Goal: Obtain resource: Download file/media

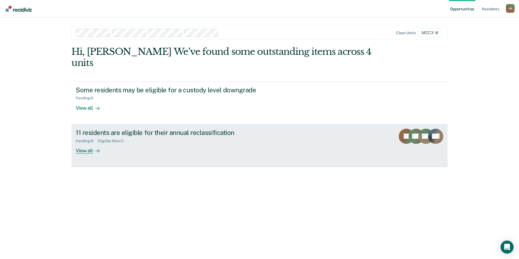
click at [82, 143] on div "View all" at bounding box center [91, 148] width 30 height 11
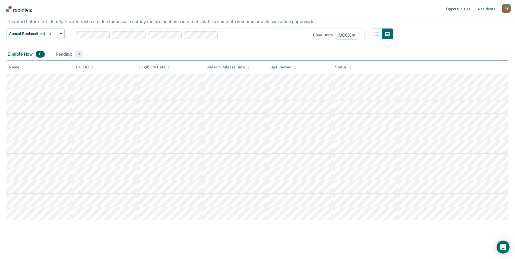
scroll to position [34, 0]
click at [76, 51] on div "Pending 9" at bounding box center [70, 54] width 30 height 12
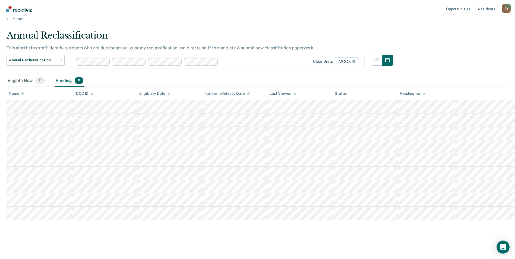
scroll to position [8, 0]
click at [29, 84] on div "Eligible Now 11" at bounding box center [26, 81] width 39 height 12
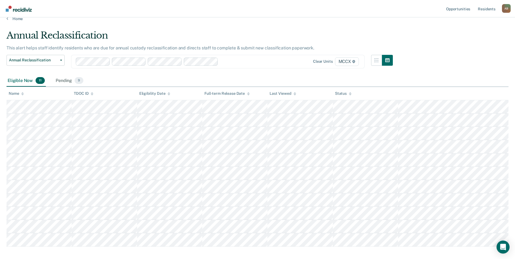
scroll to position [34, 0]
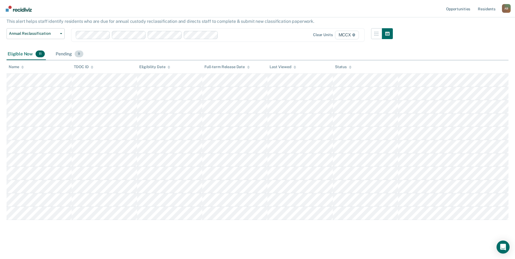
click at [65, 55] on div "Pending 9" at bounding box center [70, 54] width 30 height 12
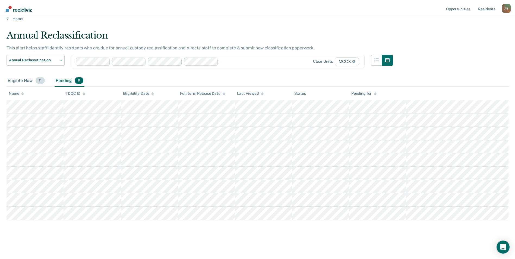
click at [18, 82] on div "Eligible Now 11" at bounding box center [26, 81] width 39 height 12
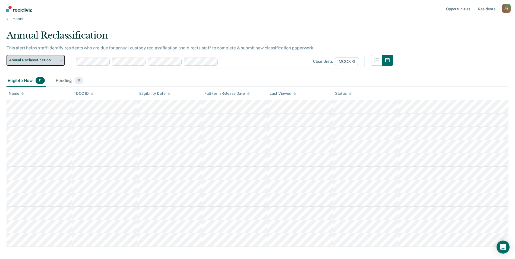
click at [33, 61] on span "Annual Reclassification" at bounding box center [33, 60] width 49 height 5
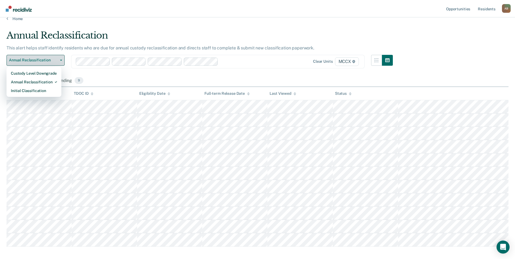
click at [33, 61] on span "Annual Reclassification" at bounding box center [33, 60] width 49 height 5
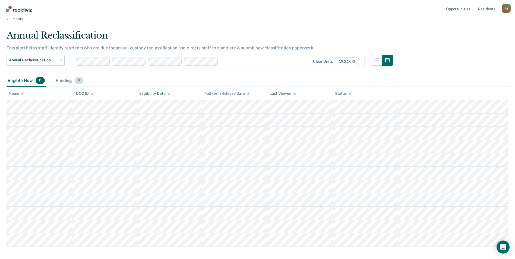
click at [73, 85] on div "Pending 9" at bounding box center [70, 81] width 30 height 12
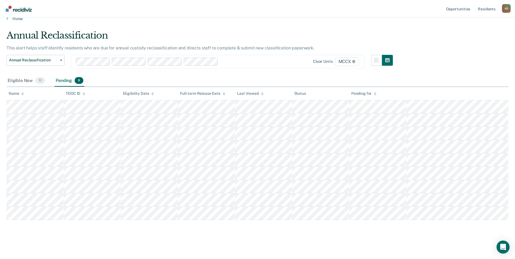
click at [11, 17] on nav "Opportunities Resident s [PERSON_NAME] A B Profile How it works Log Out" at bounding box center [257, 8] width 515 height 17
click at [18, 18] on link "Home" at bounding box center [258, 18] width 502 height 5
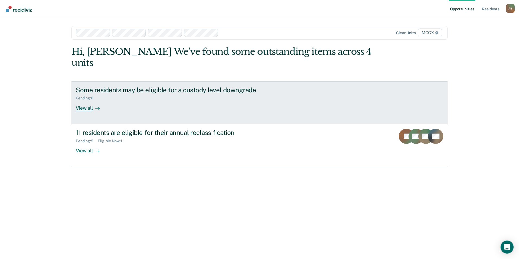
click at [88, 101] on div "View all" at bounding box center [91, 106] width 30 height 11
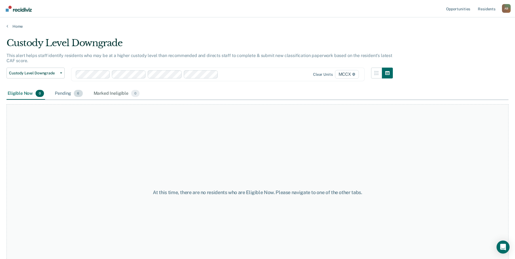
click at [72, 94] on div "Pending 6" at bounding box center [69, 94] width 30 height 12
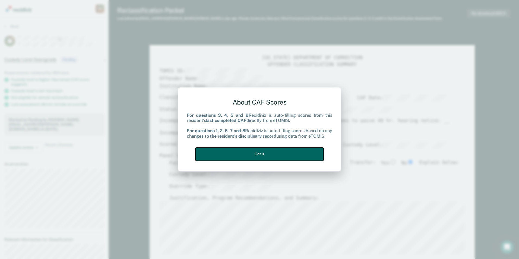
click at [231, 152] on button "Got it" at bounding box center [260, 154] width 128 height 13
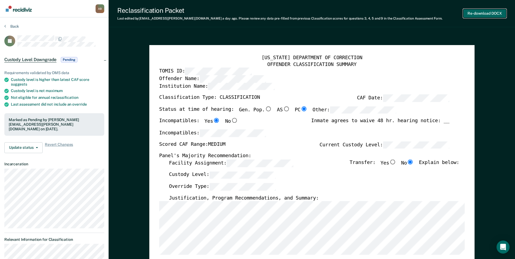
click at [489, 15] on button "Re-download DOCX" at bounding box center [485, 13] width 43 height 9
type textarea "x"
